Goal: Task Accomplishment & Management: Manage account settings

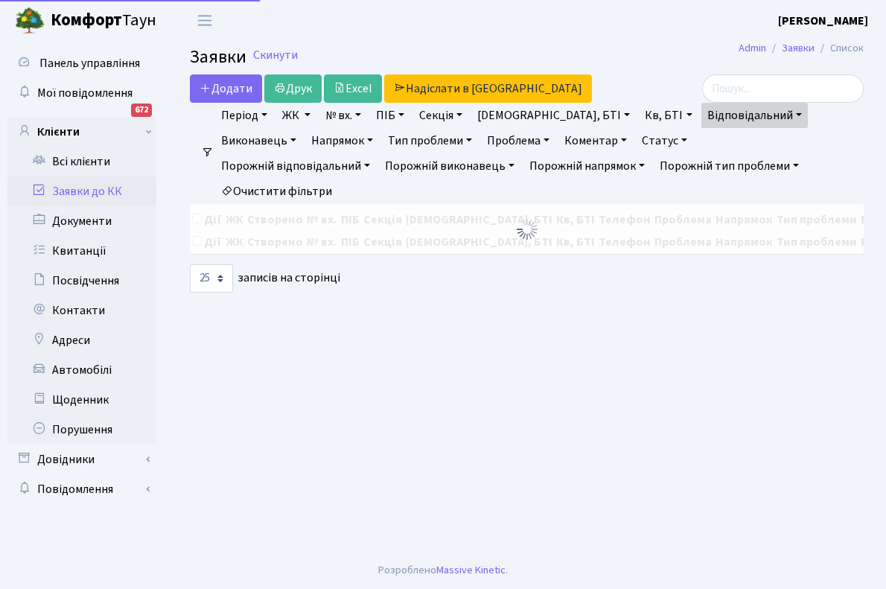
select select "25"
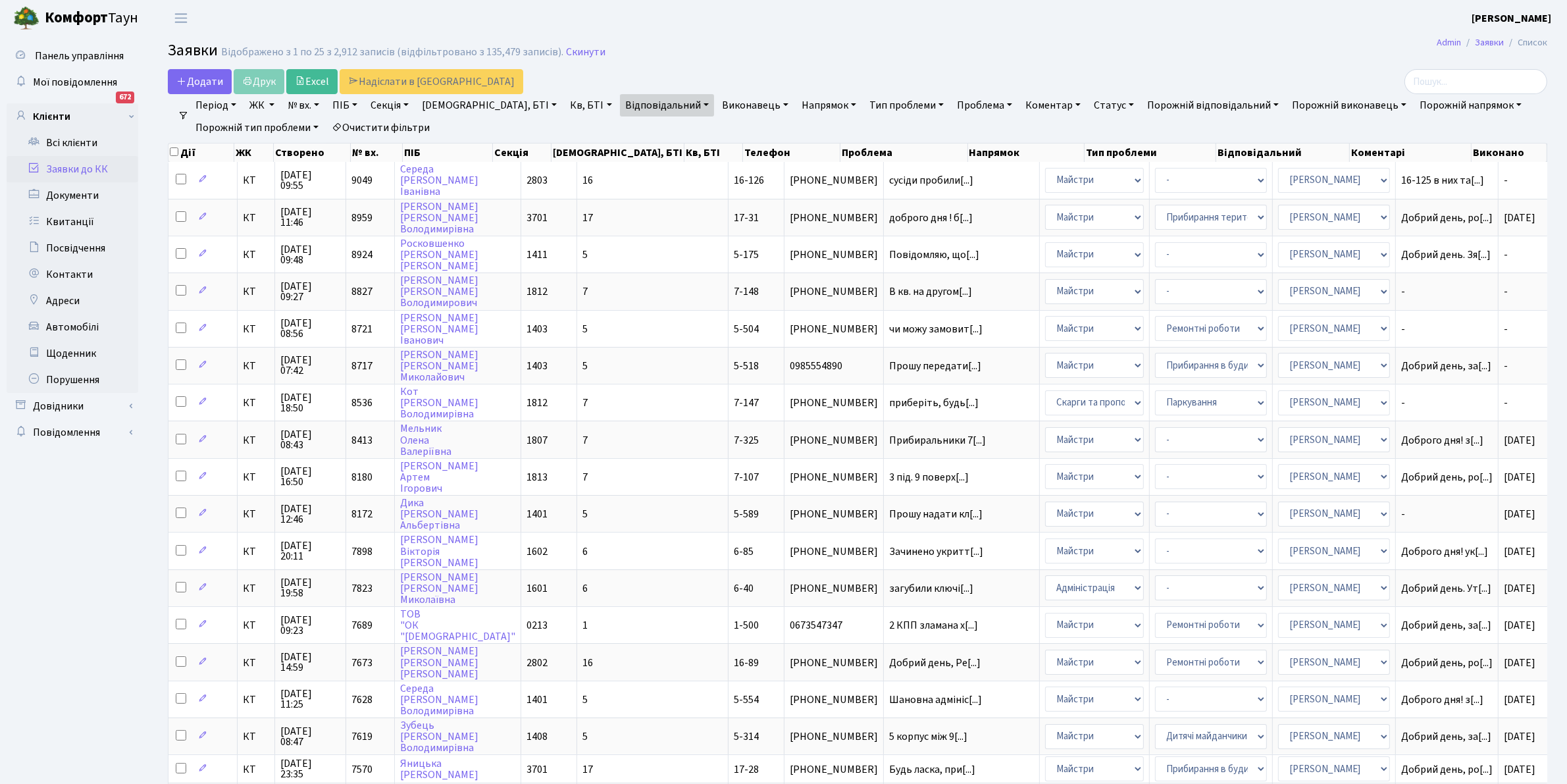
click at [378, 119] on link "Очистити фільтри" at bounding box center [380, 127] width 109 height 22
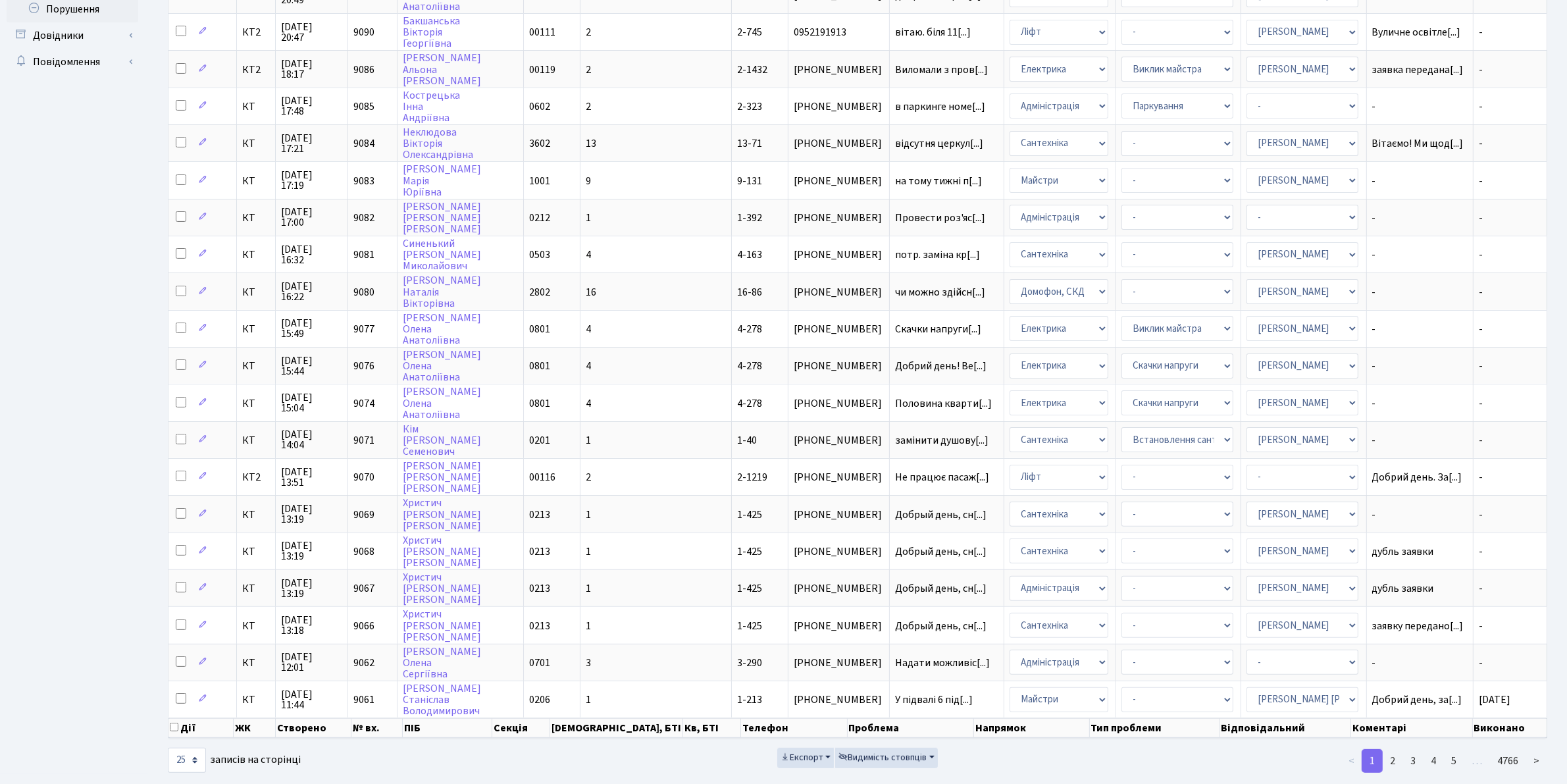
scroll to position [373, 0]
click at [783, 520] on link "2" at bounding box center [1393, 757] width 21 height 24
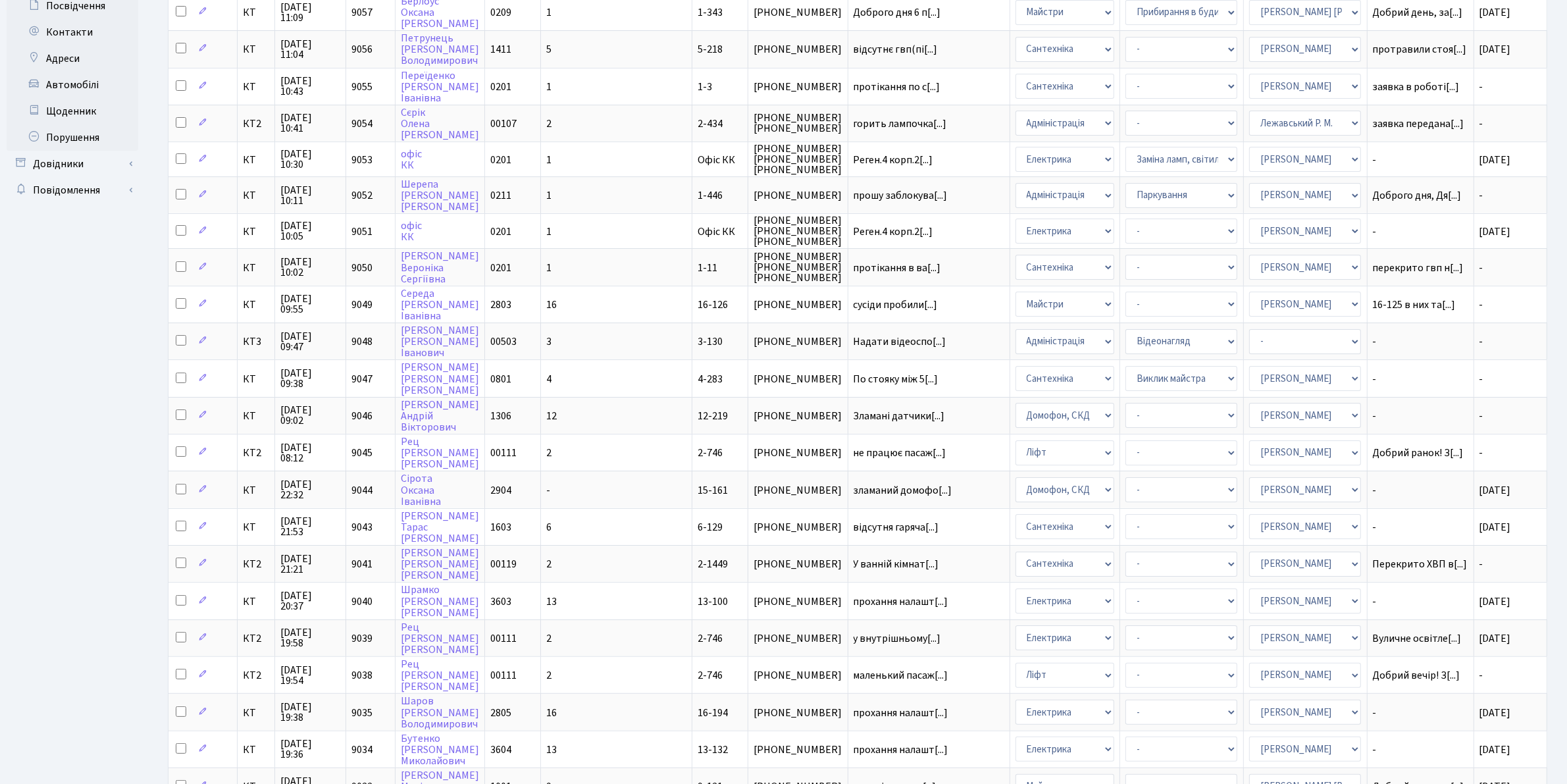
scroll to position [321, 0]
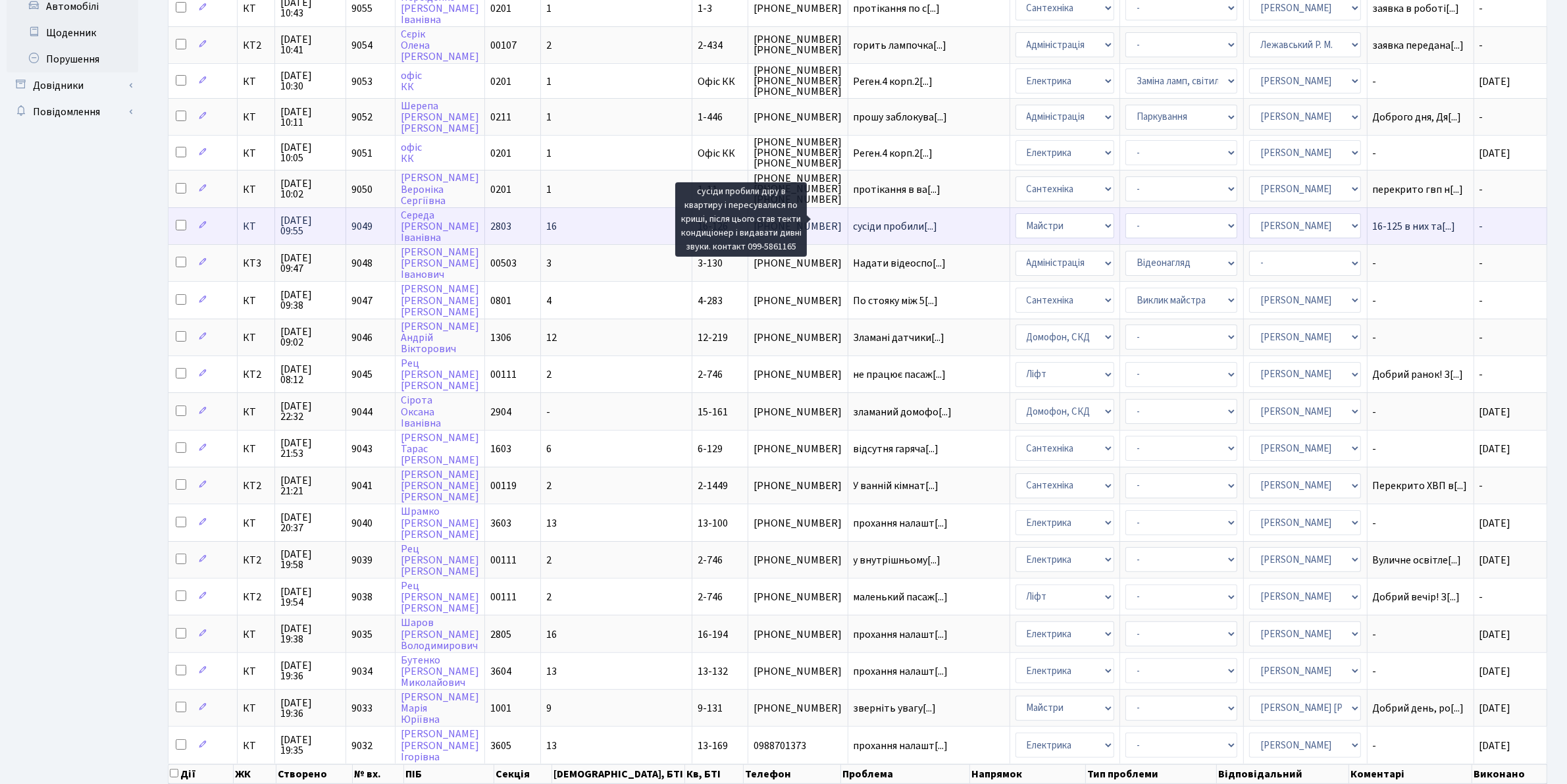
click at [783, 219] on span "сусіди пробили[...]" at bounding box center [895, 226] width 84 height 14
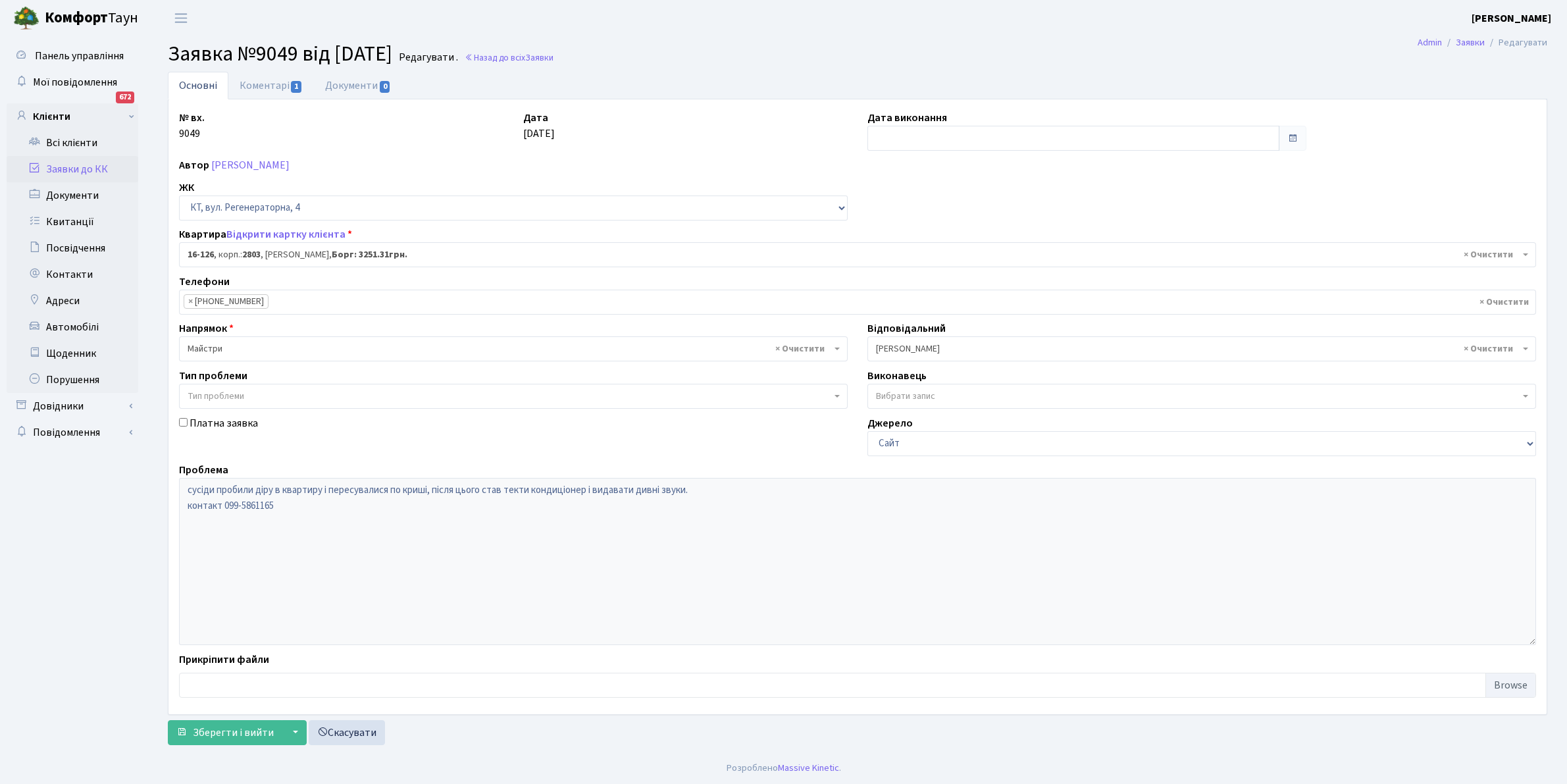
select select "8687"
click at [258, 87] on link "Коментарі 1" at bounding box center [271, 85] width 86 height 27
select select "8687"
